Goal: Check status: Check status

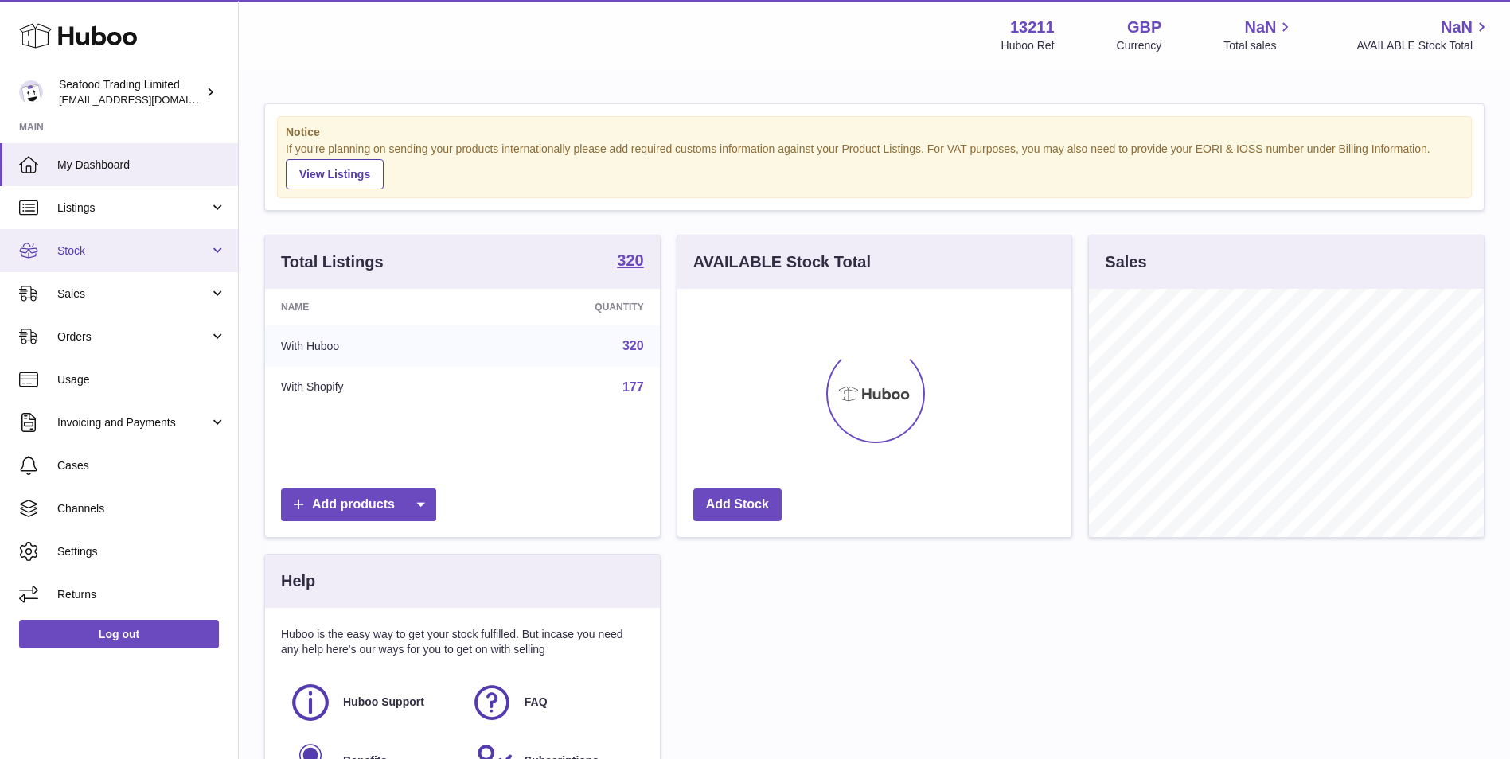
scroll to position [248, 394]
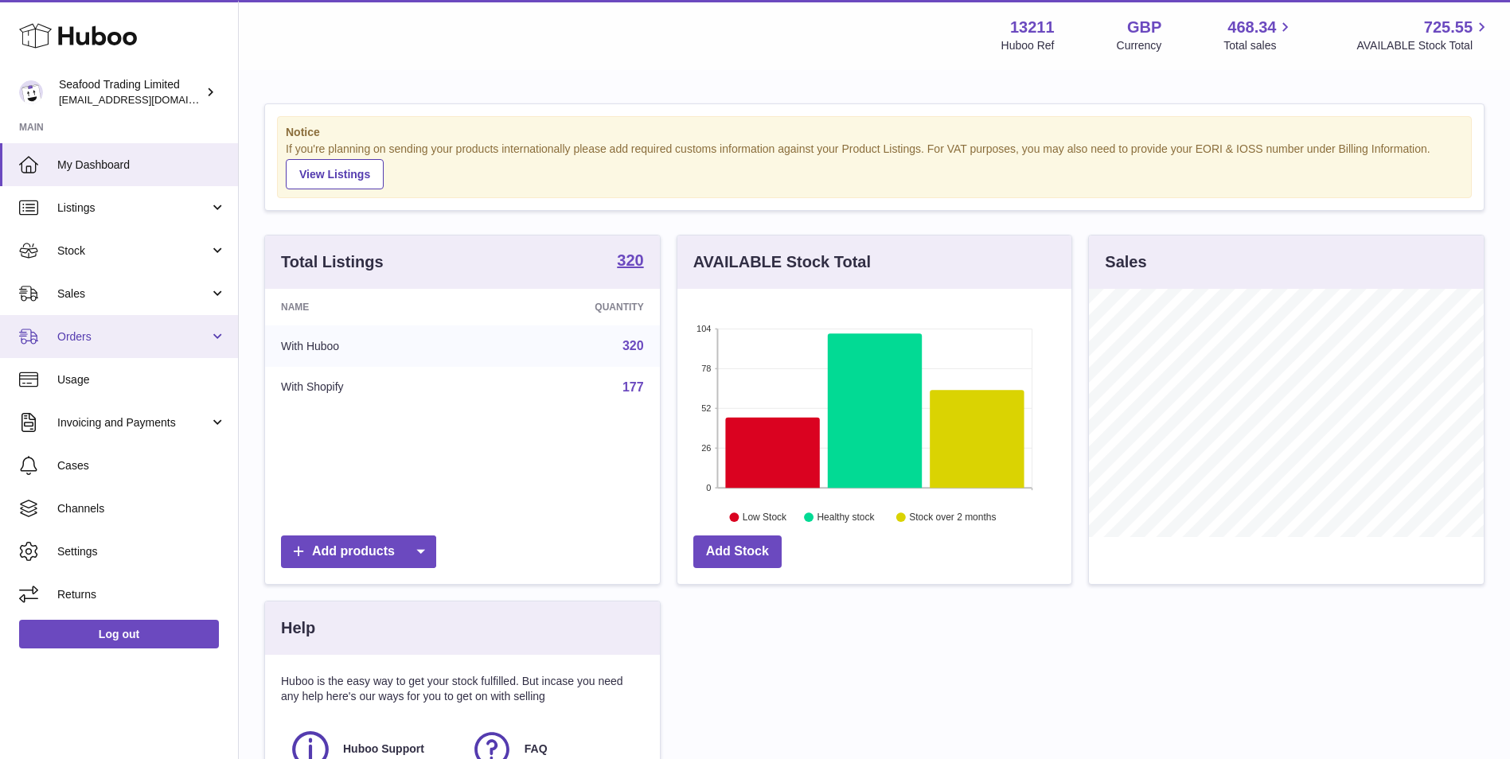
click at [154, 334] on span "Orders" at bounding box center [133, 336] width 152 height 15
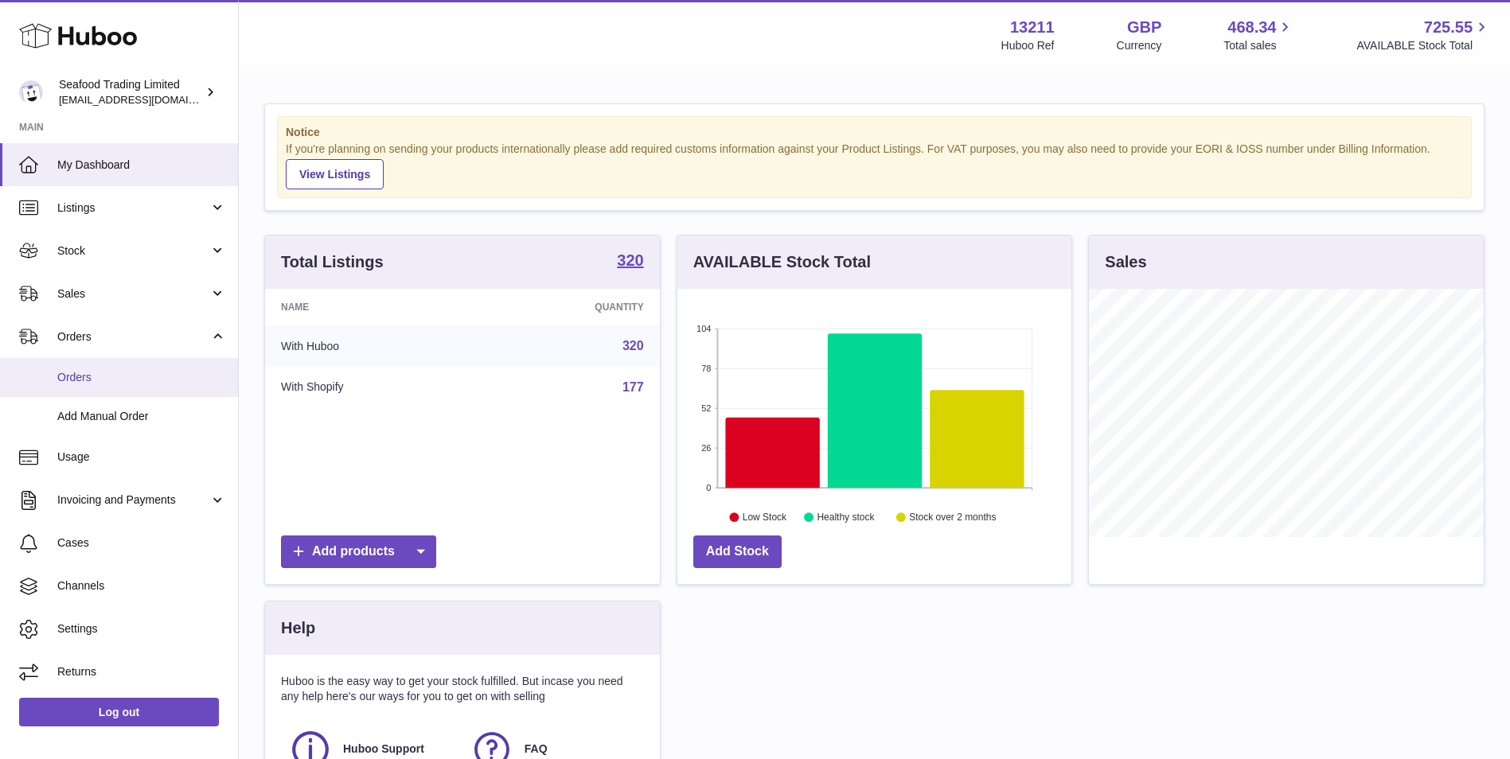
click at [150, 382] on span "Orders" at bounding box center [141, 377] width 169 height 15
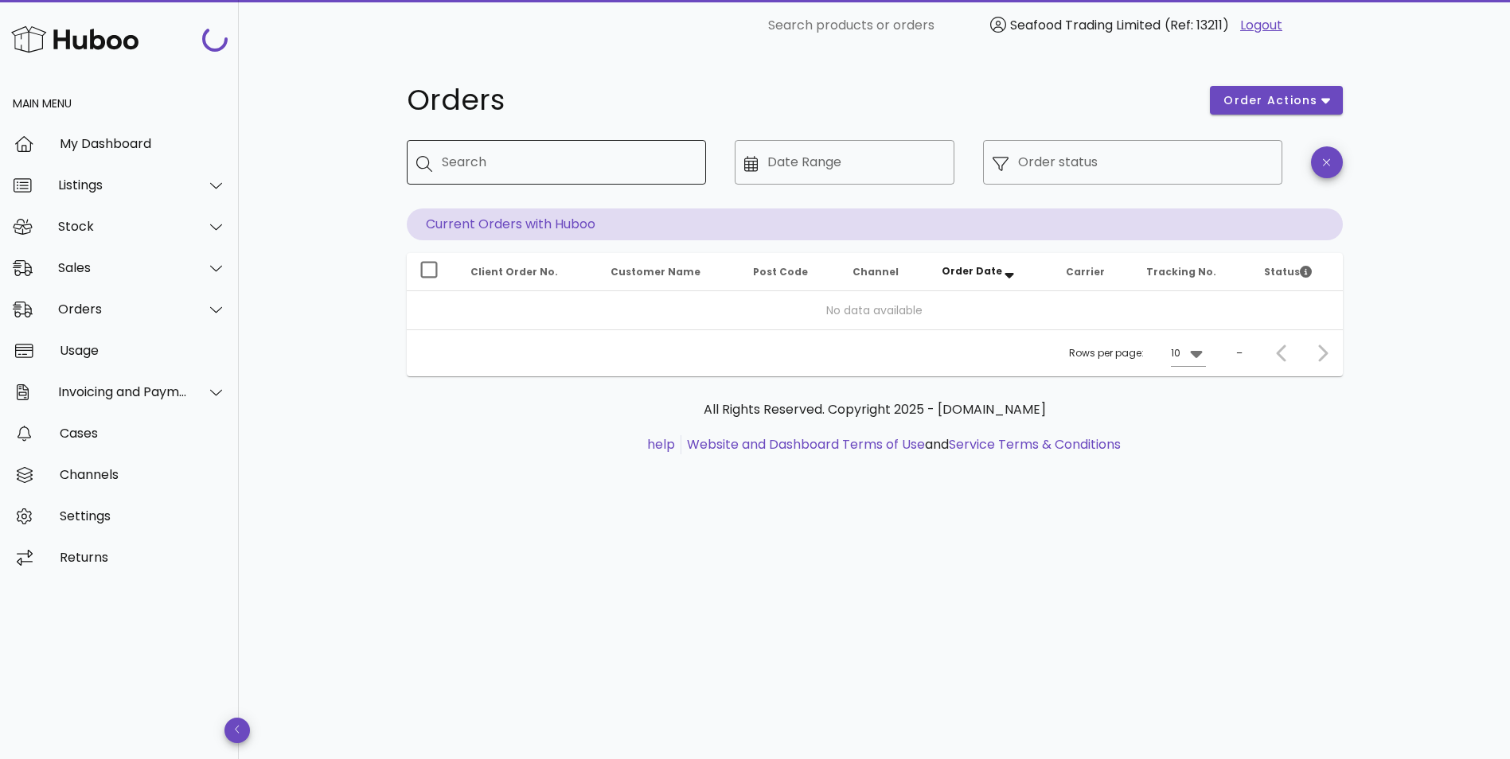
click at [478, 168] on input "Search" at bounding box center [567, 162] width 251 height 25
paste input "******"
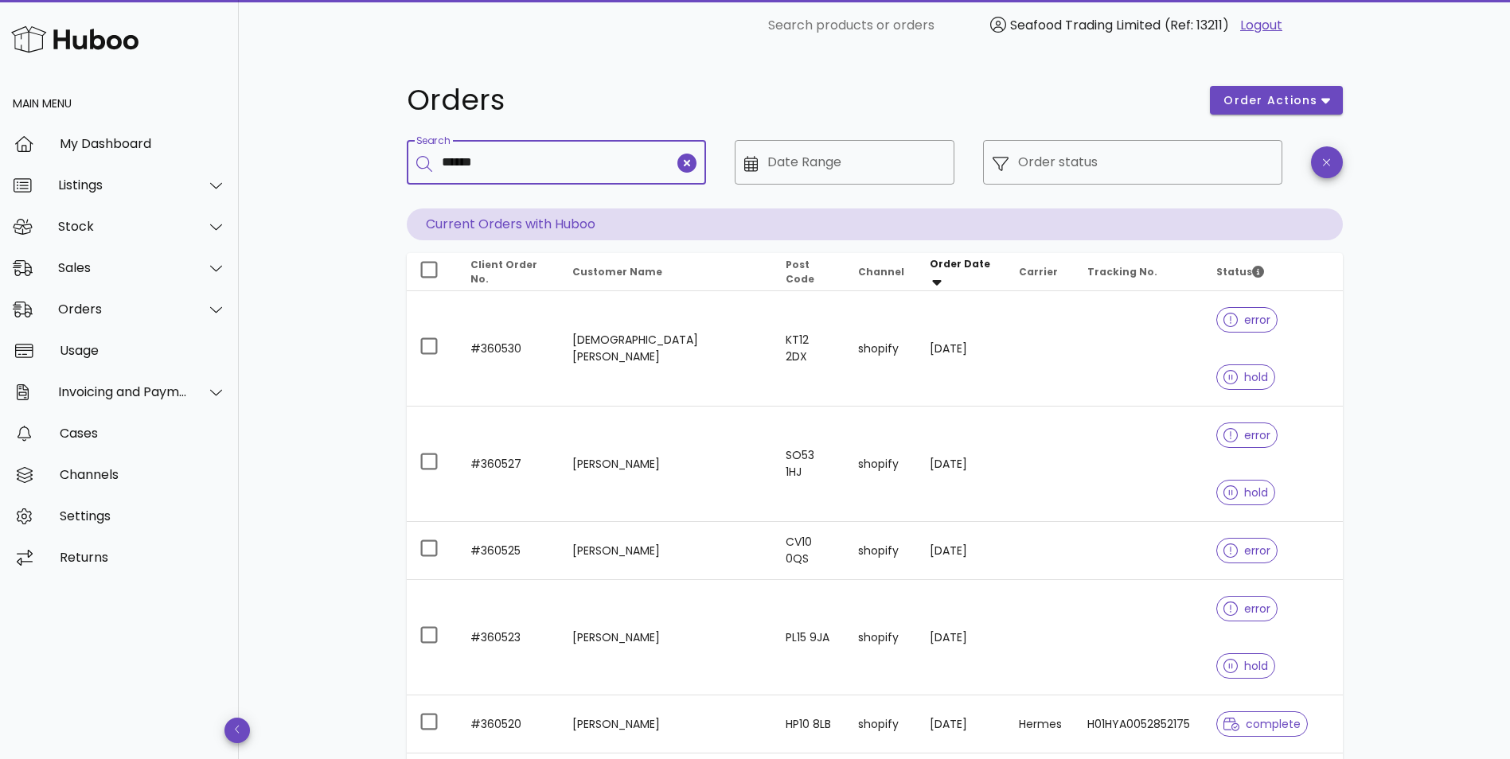
type input "******"
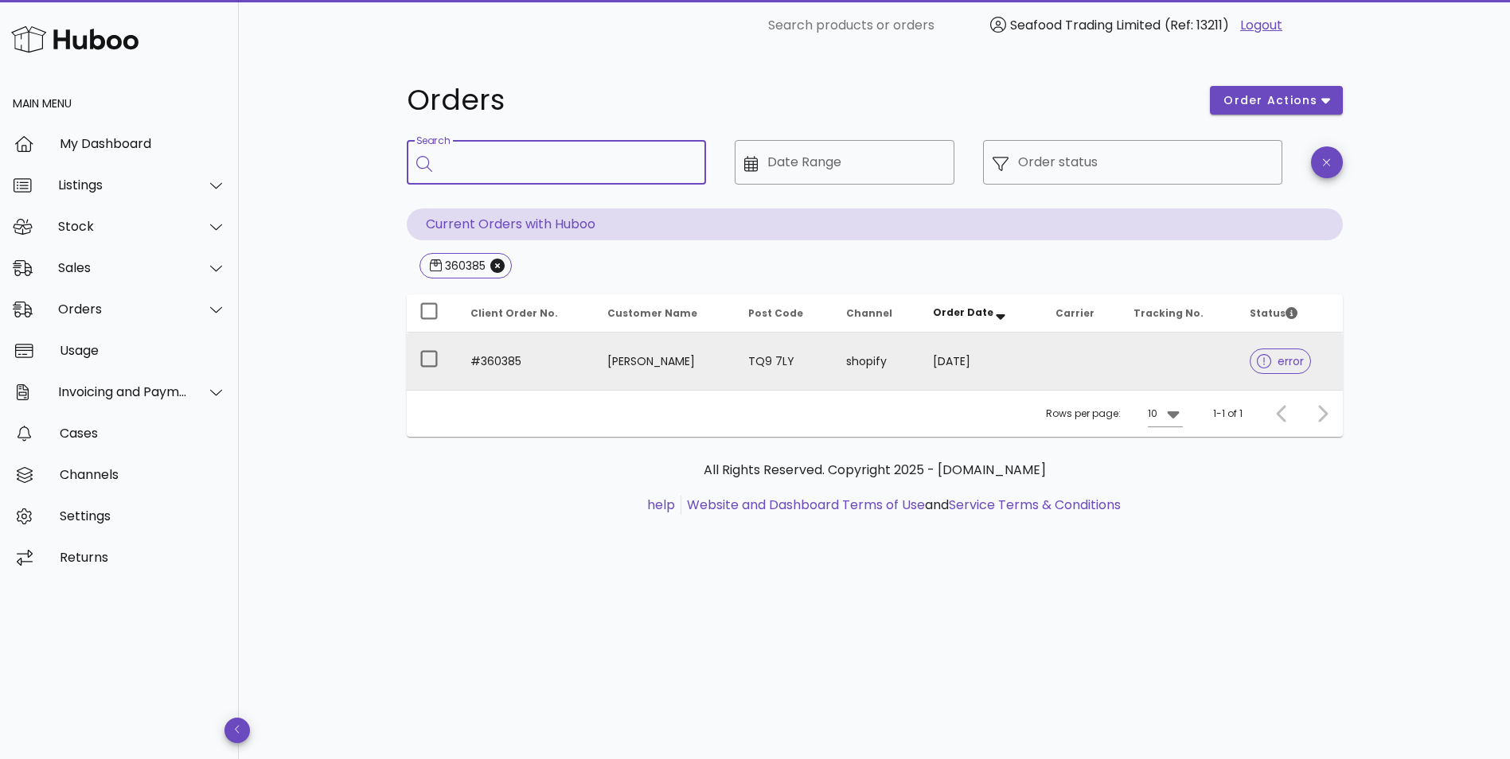
click at [1074, 364] on td at bounding box center [1082, 361] width 79 height 57
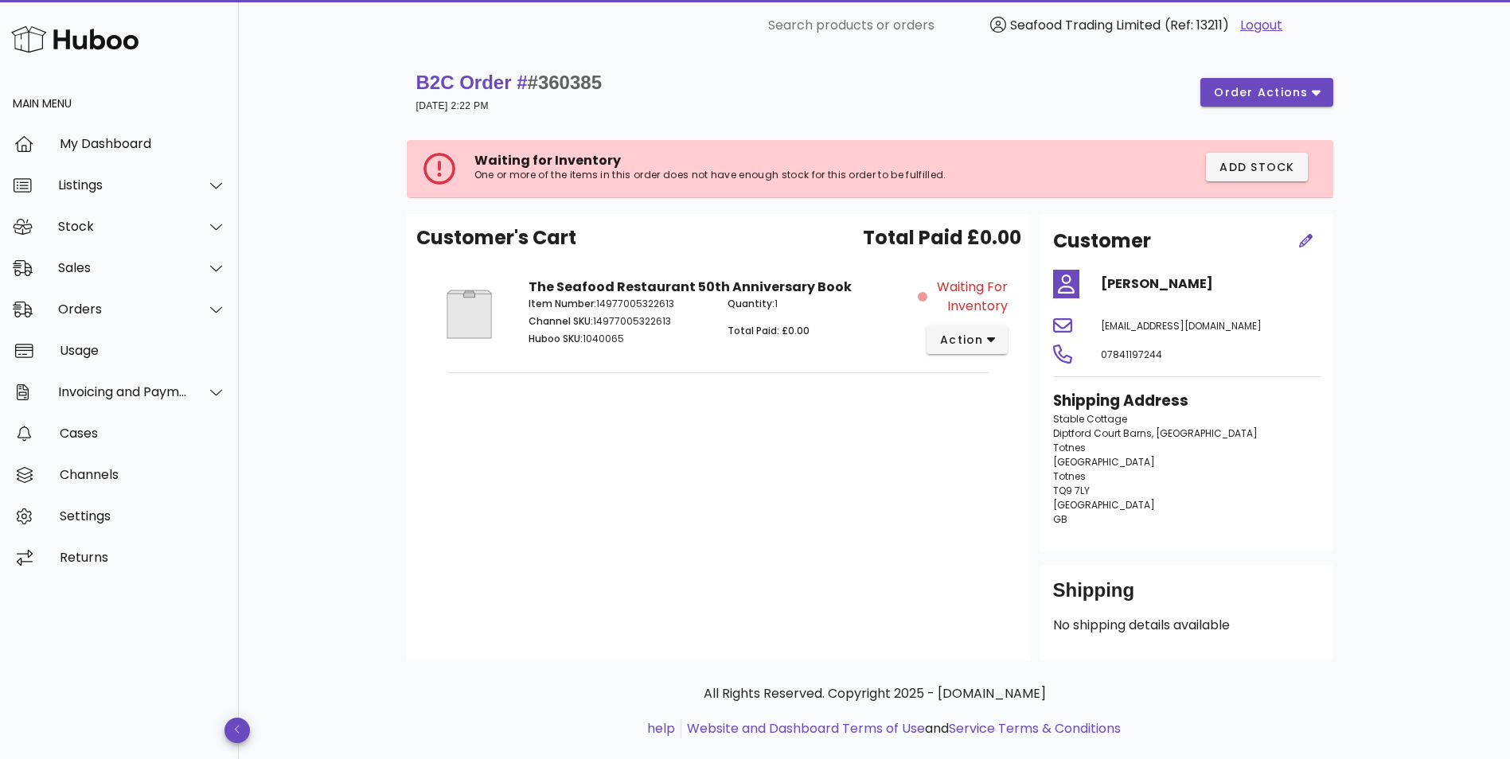
click at [591, 340] on p "Huboo SKU: 1040065" at bounding box center [618, 339] width 181 height 14
click at [596, 343] on p "Huboo SKU: 1040065" at bounding box center [618, 339] width 181 height 14
click at [602, 342] on p "Huboo SKU: 1040065" at bounding box center [618, 339] width 181 height 14
copy p "1040065"
